Goal: Information Seeking & Learning: Learn about a topic

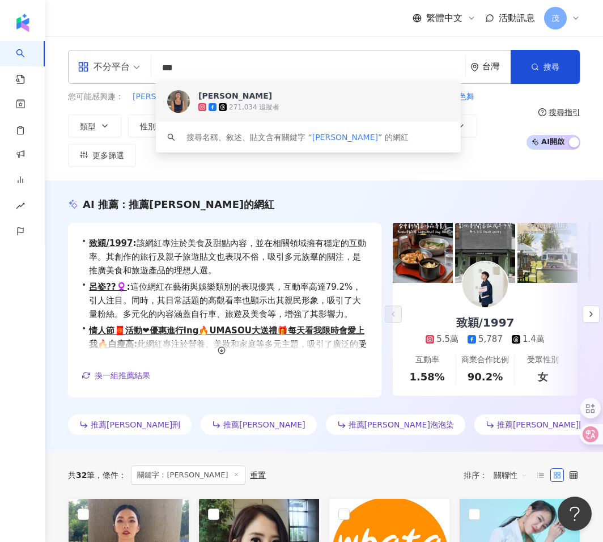
click at [228, 99] on span "[PERSON_NAME]" at bounding box center [359, 95] width 323 height 11
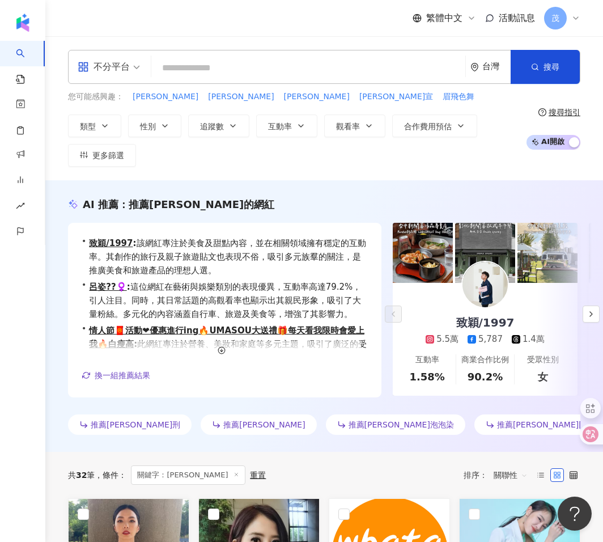
click at [239, 79] on input "search" at bounding box center [308, 68] width 305 height 22
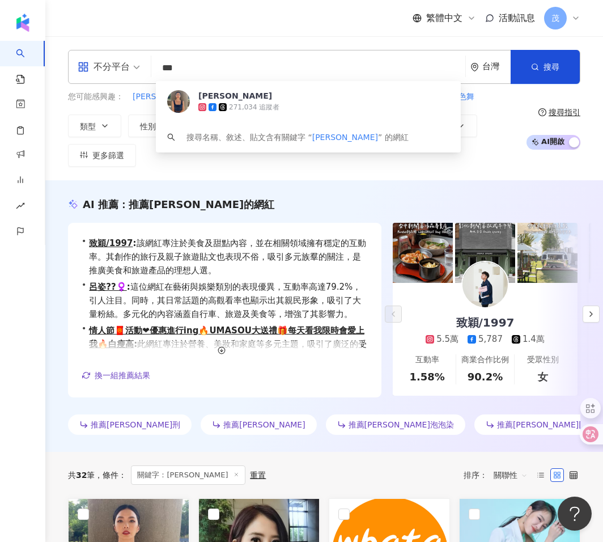
type input "***"
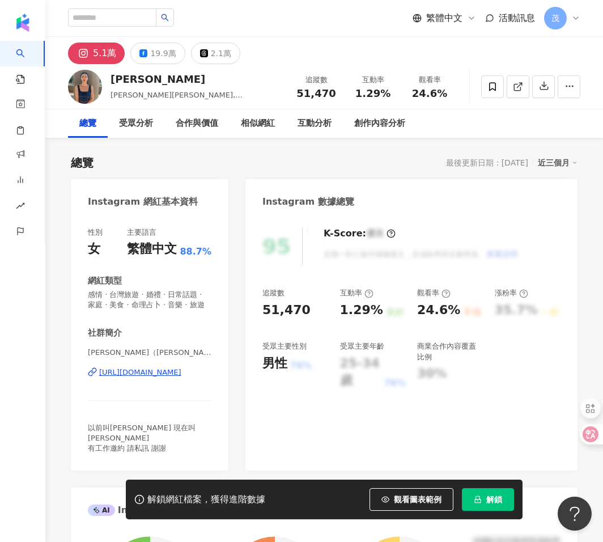
click at [86, 90] on img at bounding box center [85, 87] width 34 height 34
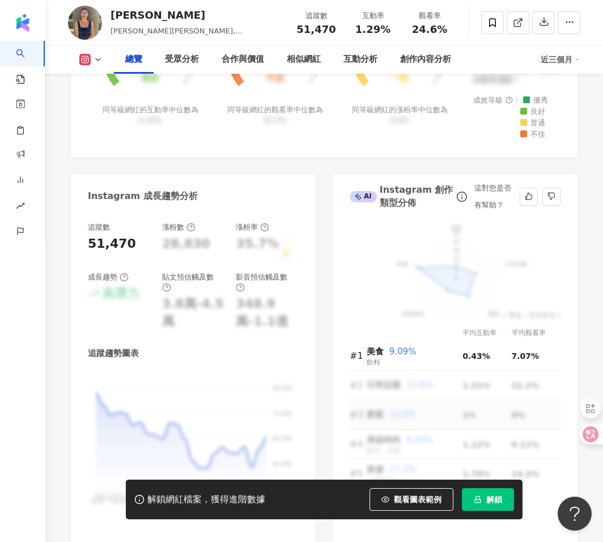
scroll to position [560, 0]
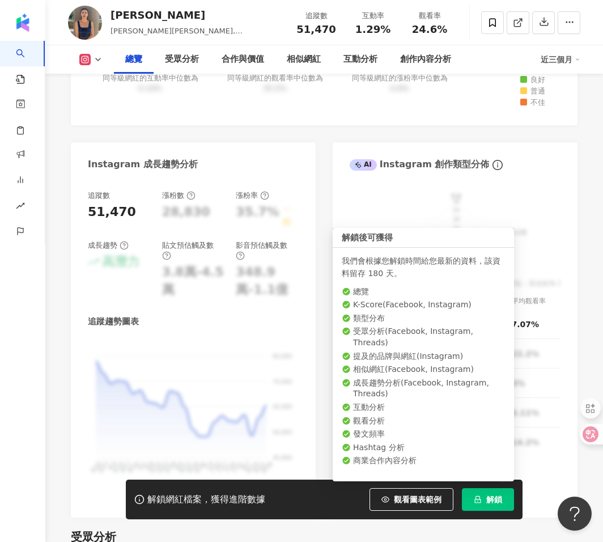
click at [486, 495] on span "解鎖" at bounding box center [494, 499] width 16 height 9
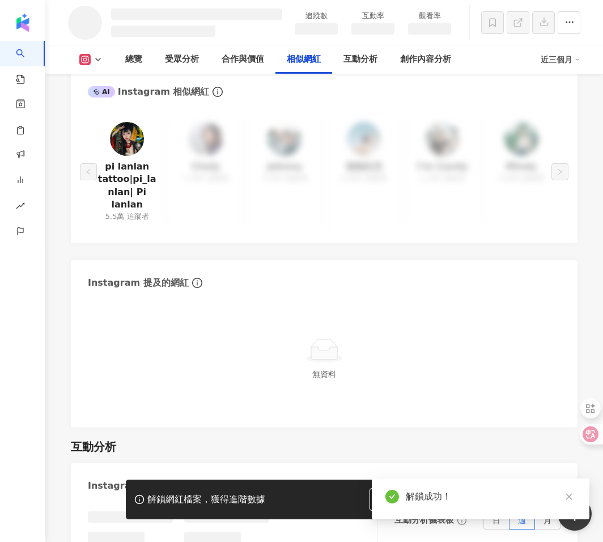
scroll to position [1636, 0]
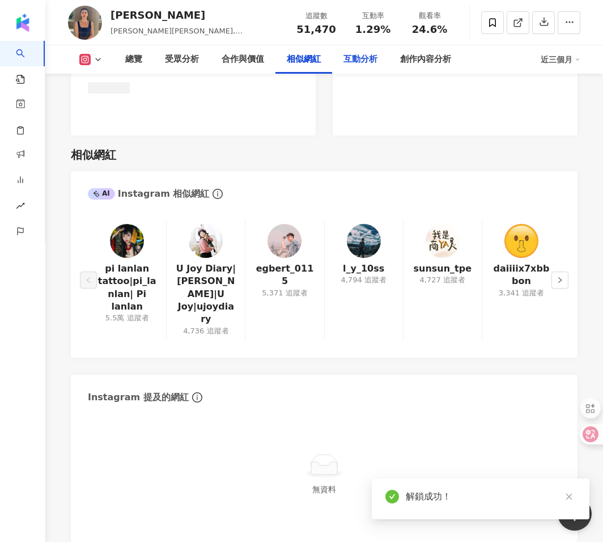
click at [360, 54] on div "互動分析" at bounding box center [360, 60] width 34 height 14
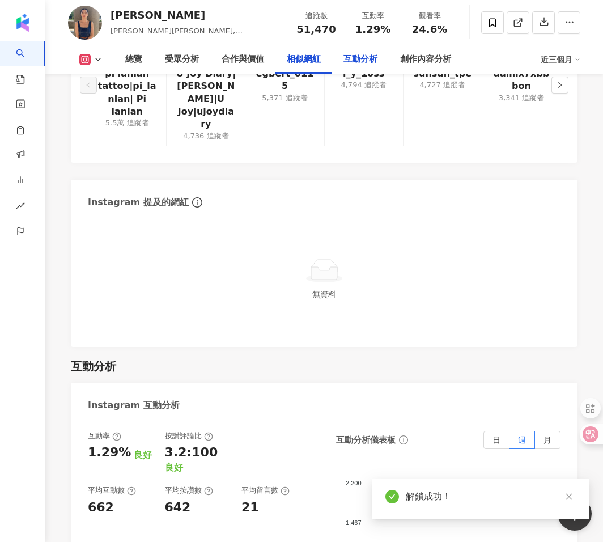
click at [361, 58] on div "互動分析" at bounding box center [360, 60] width 34 height 14
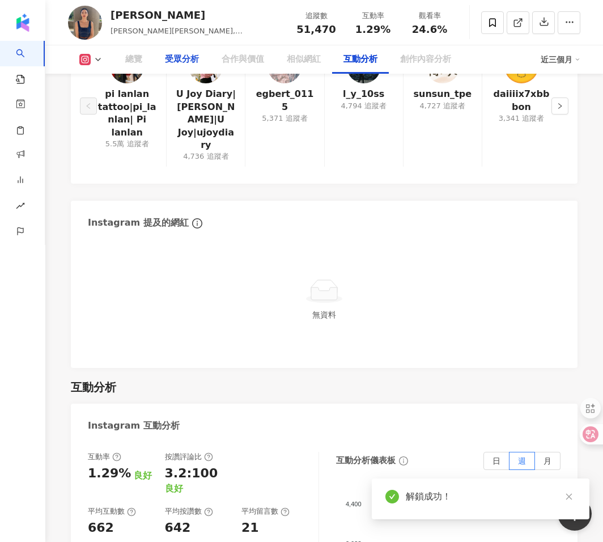
click at [171, 59] on div "受眾分析" at bounding box center [182, 60] width 34 height 14
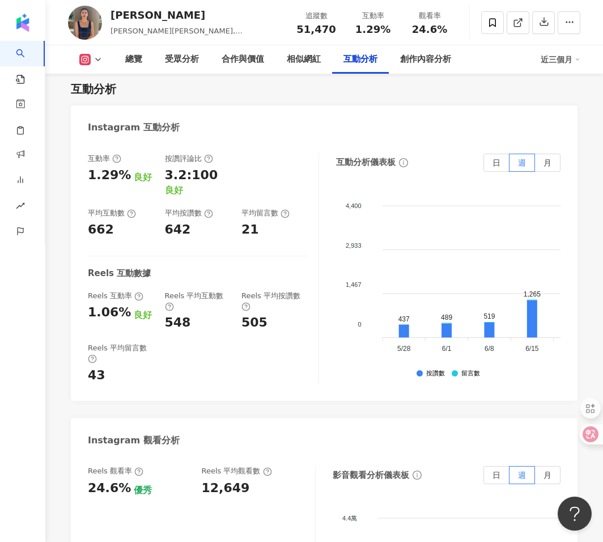
scroll to position [2315, 0]
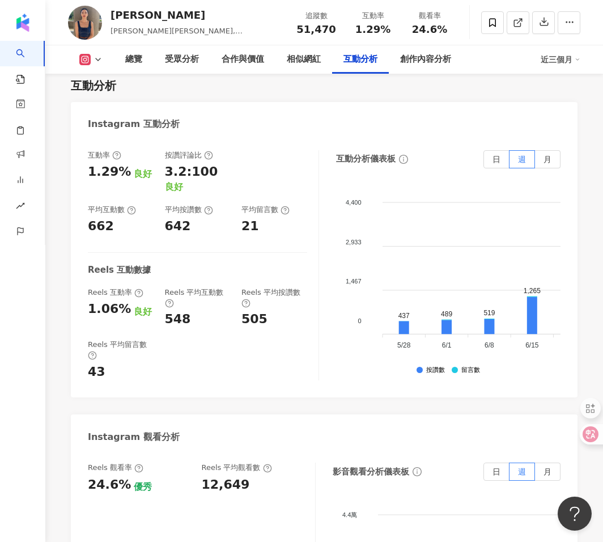
click at [97, 62] on icon at bounding box center [97, 59] width 9 height 9
click at [105, 113] on button "Facebook" at bounding box center [109, 107] width 68 height 16
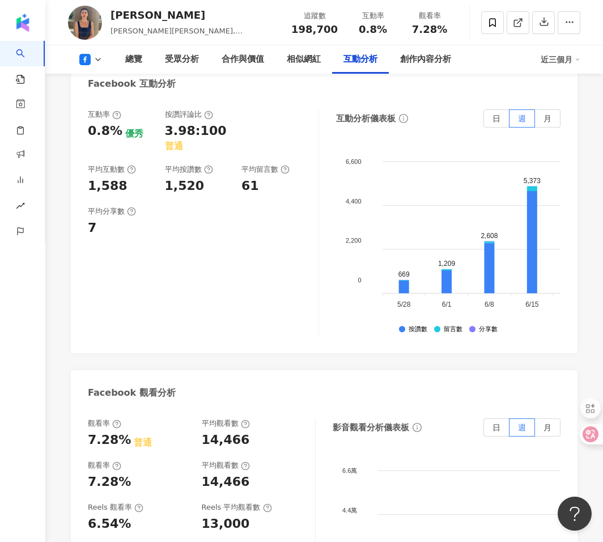
scroll to position [2033, 0]
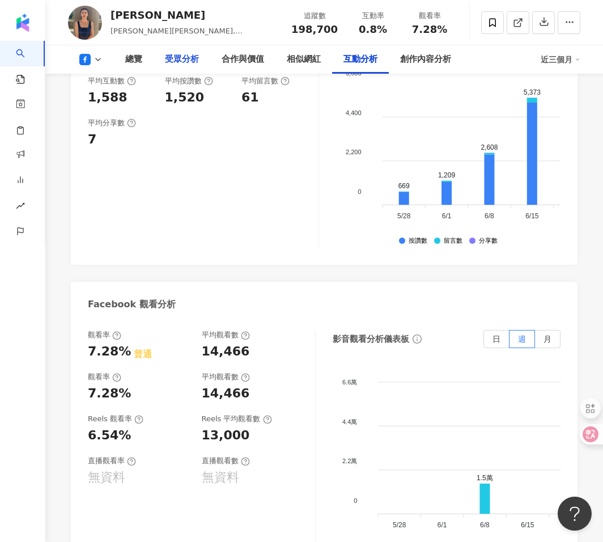
click at [181, 62] on div "受眾分析" at bounding box center [182, 60] width 34 height 14
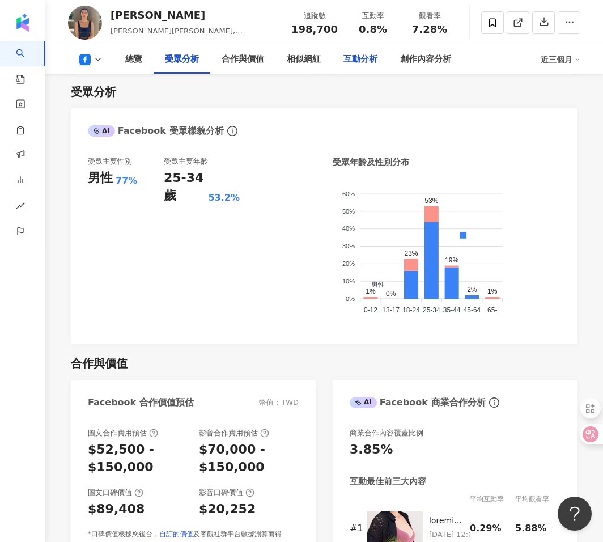
click at [363, 63] on div "互動分析" at bounding box center [360, 60] width 34 height 14
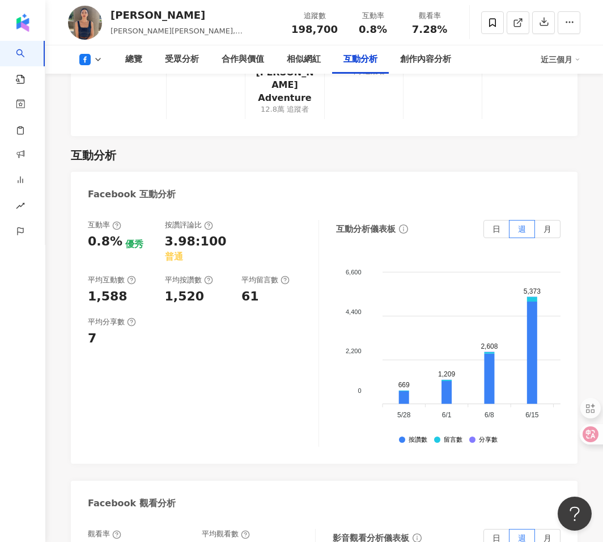
click at [88, 59] on icon at bounding box center [84, 59] width 11 height 11
click at [101, 76] on button "Instagram" at bounding box center [109, 81] width 68 height 16
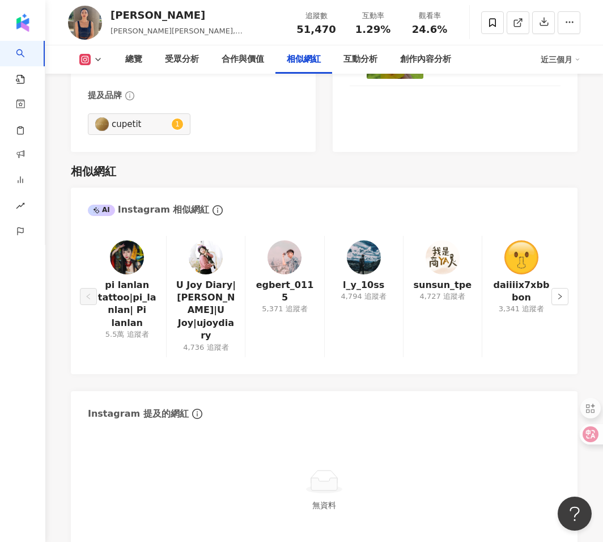
scroll to position [2127, 0]
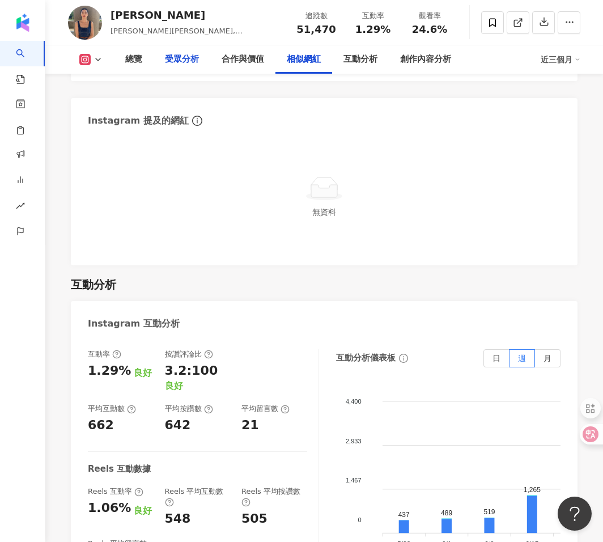
click at [193, 61] on div "受眾分析" at bounding box center [182, 60] width 34 height 14
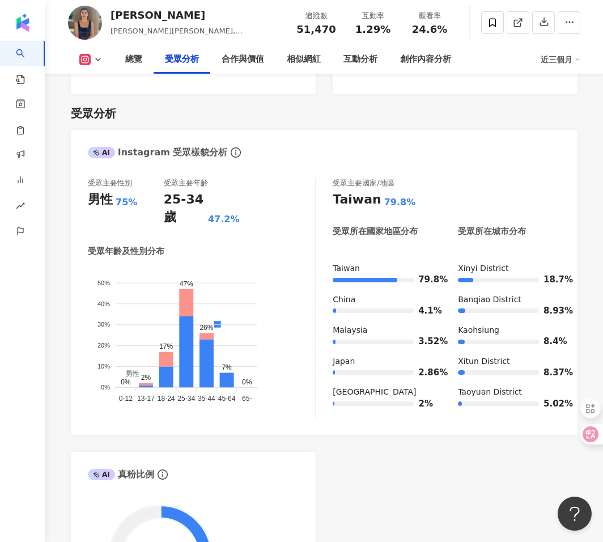
click at [88, 60] on rect at bounding box center [85, 60] width 9 height 8
click at [93, 133] on button "Threads" at bounding box center [109, 133] width 68 height 16
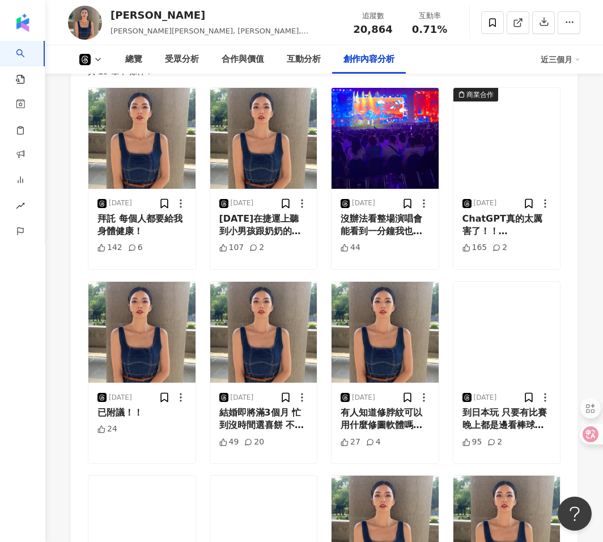
scroll to position [2275, 0]
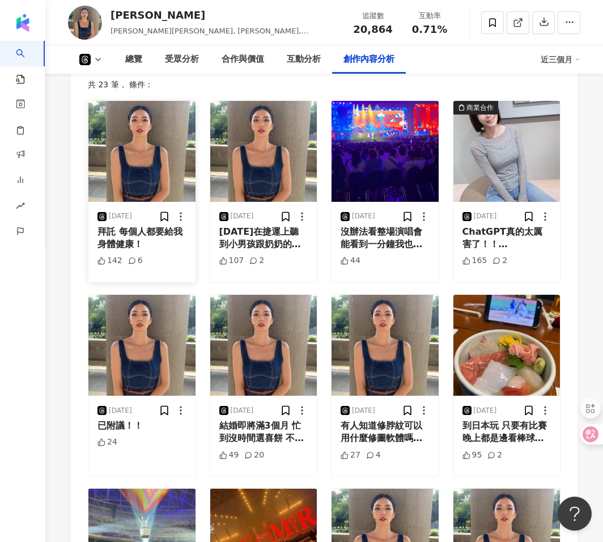
click at [171, 162] on img at bounding box center [141, 151] width 107 height 101
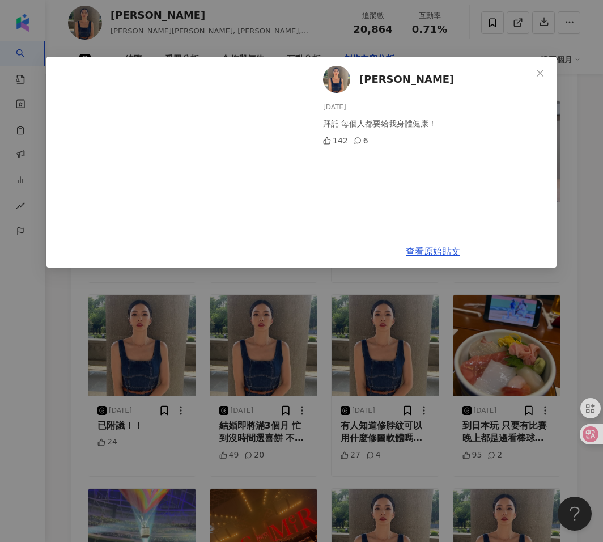
click at [327, 348] on div "王湘瑩 2025/8/8 拜託 每個人都要給我身體健康！ 142 6 查看原始貼文" at bounding box center [301, 271] width 603 height 542
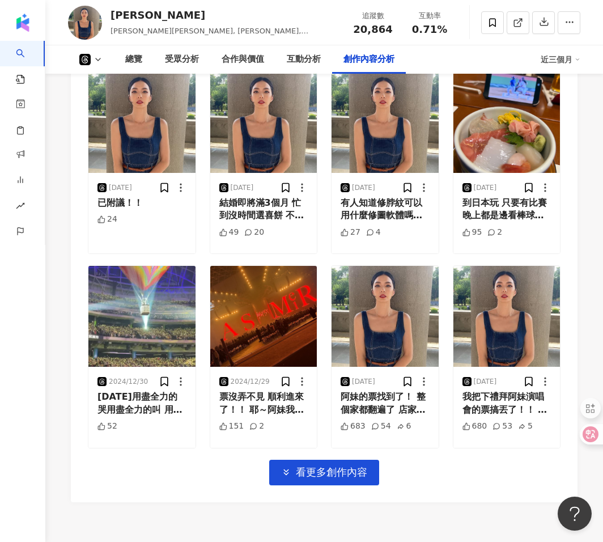
scroll to position [2526, 0]
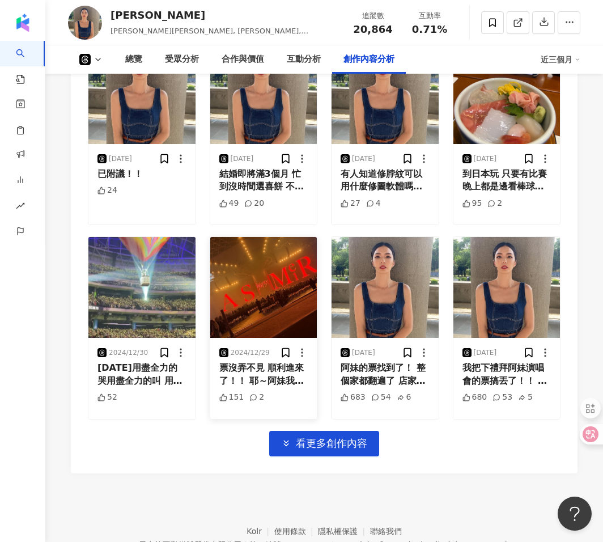
click at [268, 293] on img at bounding box center [263, 287] width 107 height 101
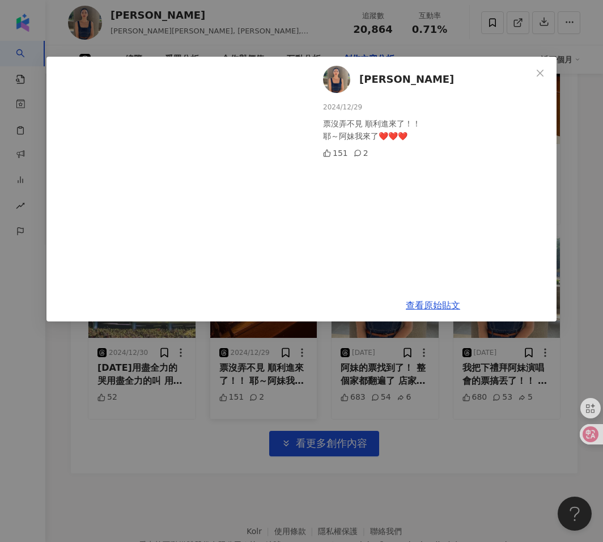
click at [270, 343] on div "王湘瑩 2024/12/29 票沒弄不見 順利進來了！！ 耶～阿妹我來了❤️❤️❤️ 151 2 查看原始貼文" at bounding box center [301, 271] width 603 height 542
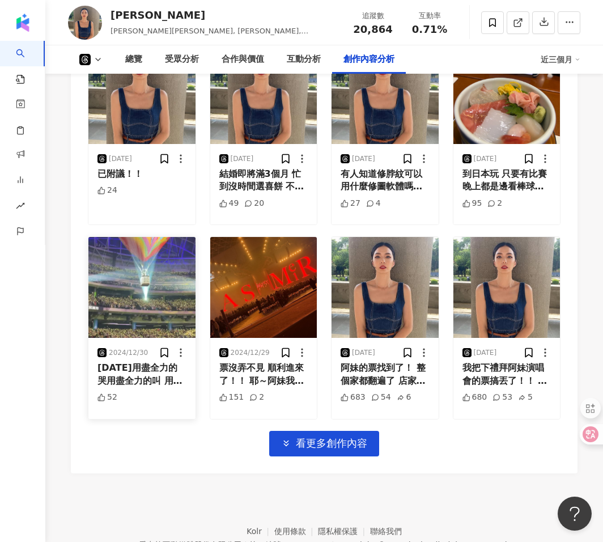
click at [150, 288] on img at bounding box center [141, 287] width 107 height 101
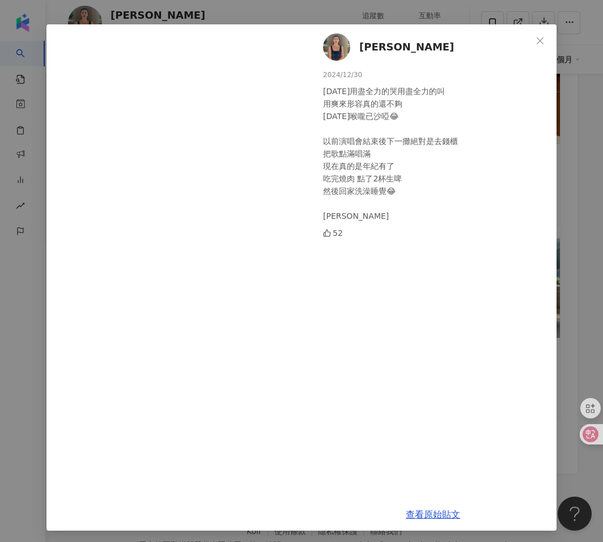
scroll to position [35, 0]
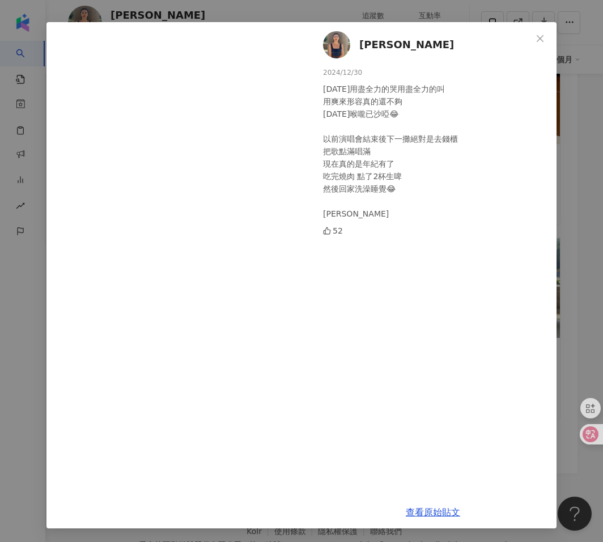
click at [22, 375] on div "王湘瑩 2024/12/30 昨天用盡全力的哭用盡全力的叫 用爽來形容真的還不夠 今天喉嚨已沙啞😂 以前演唱會結束後下一攤絕對是去錢櫃 把歌點滿唱滿 現在真的…" at bounding box center [301, 271] width 603 height 542
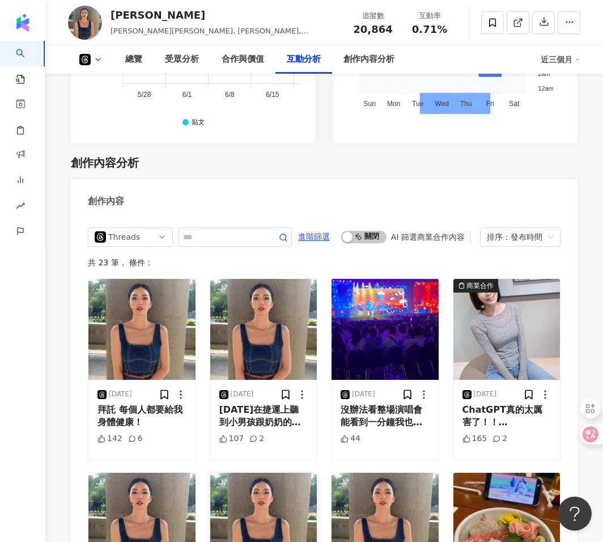
scroll to position [2096, 0]
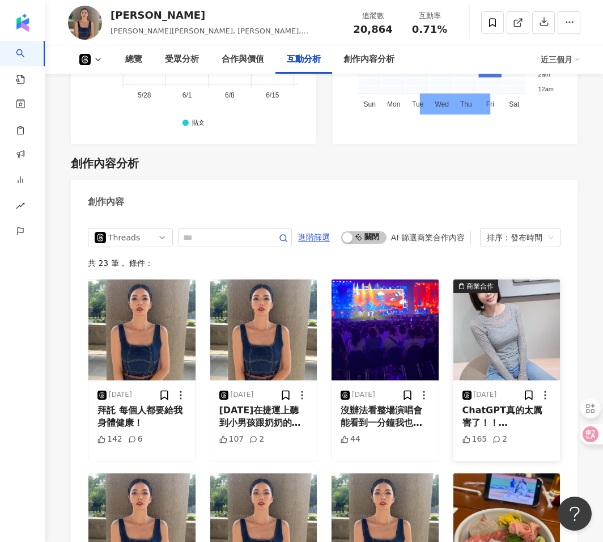
click at [519, 339] on img at bounding box center [506, 329] width 107 height 101
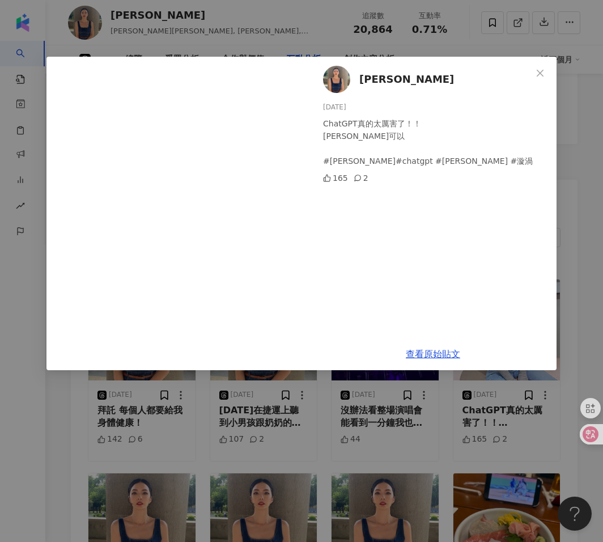
click at [420, 483] on div "王湘瑩 2025/3/30 ChatGPT真的太厲害了！！ 伊藤潤二也可以 #王嫚萱 #chatgpt #伊藤潤二 #漩渦 165 2 查看原始貼文" at bounding box center [301, 271] width 603 height 542
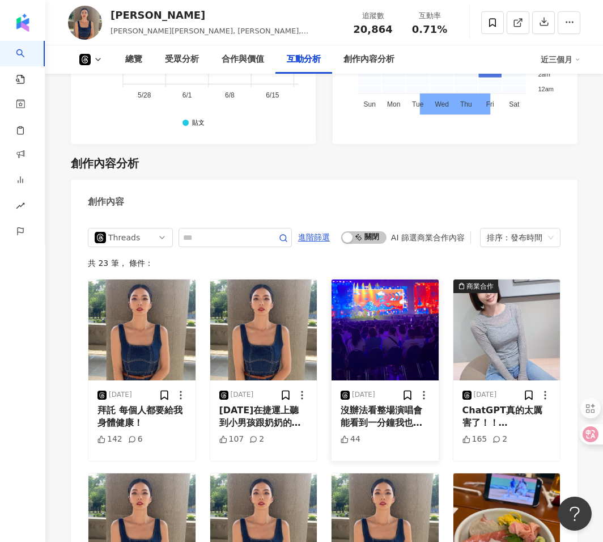
click at [381, 300] on img at bounding box center [384, 329] width 107 height 101
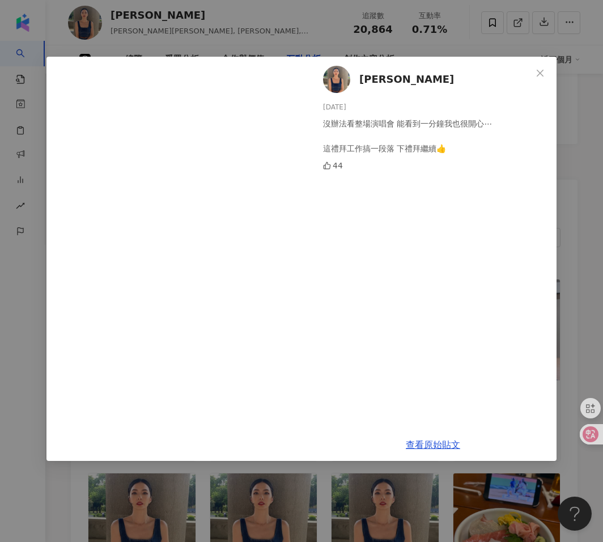
click at [29, 367] on div "王湘瑩 2025/4/7 沒辦法看整場演唱會 能看到一分鐘我也很開心⋯ 這禮拜工作搞一段落 下禮拜繼續👍 44 查看原始貼文" at bounding box center [301, 271] width 603 height 542
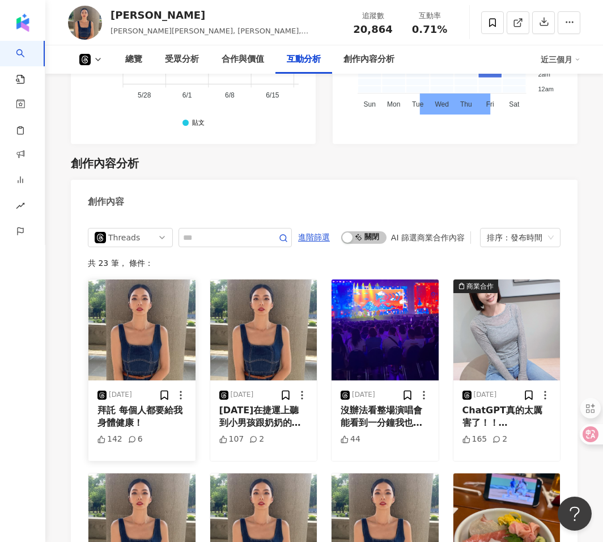
click at [164, 304] on img at bounding box center [141, 329] width 107 height 101
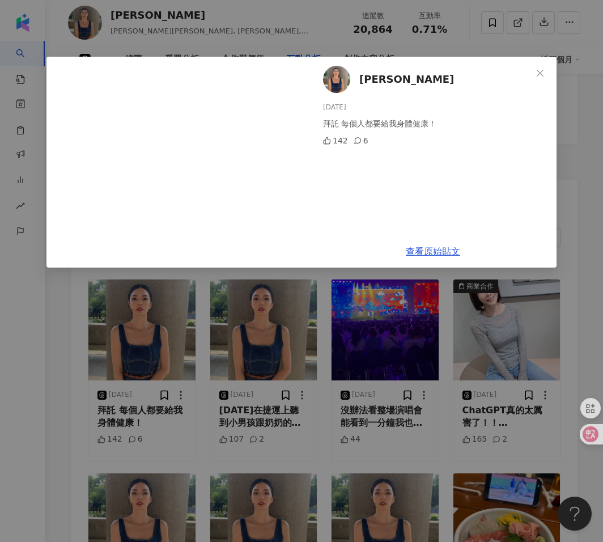
click at [141, 324] on div "王湘瑩 2025/8/8 拜託 每個人都要給我身體健康！ 142 6 查看原始貼文" at bounding box center [301, 271] width 603 height 542
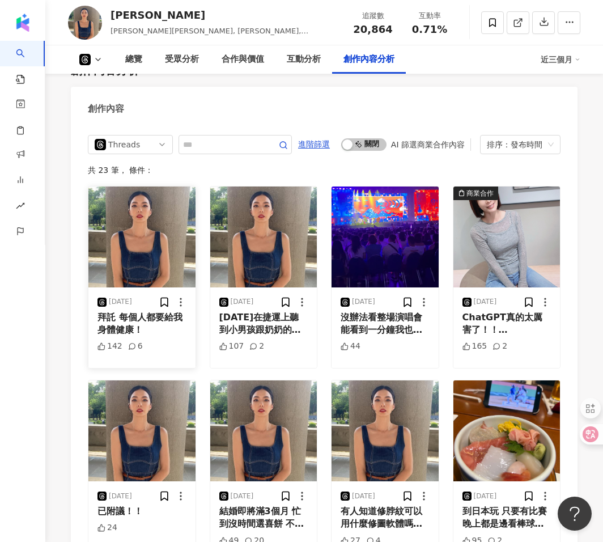
scroll to position [2187, 0]
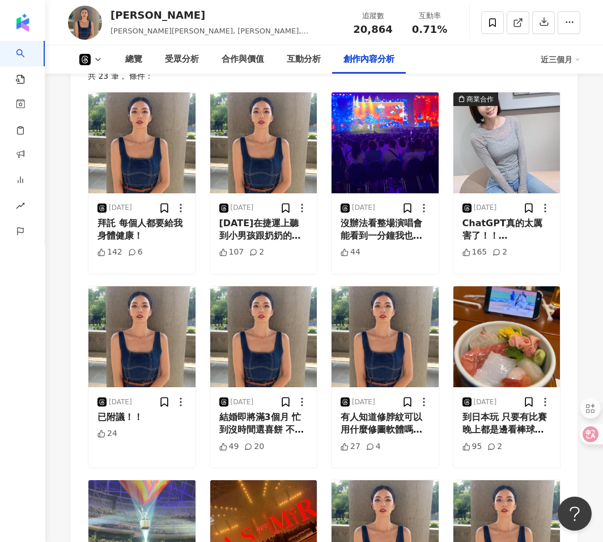
scroll to position [2284, 0]
